Goal: Find specific page/section: Find specific page/section

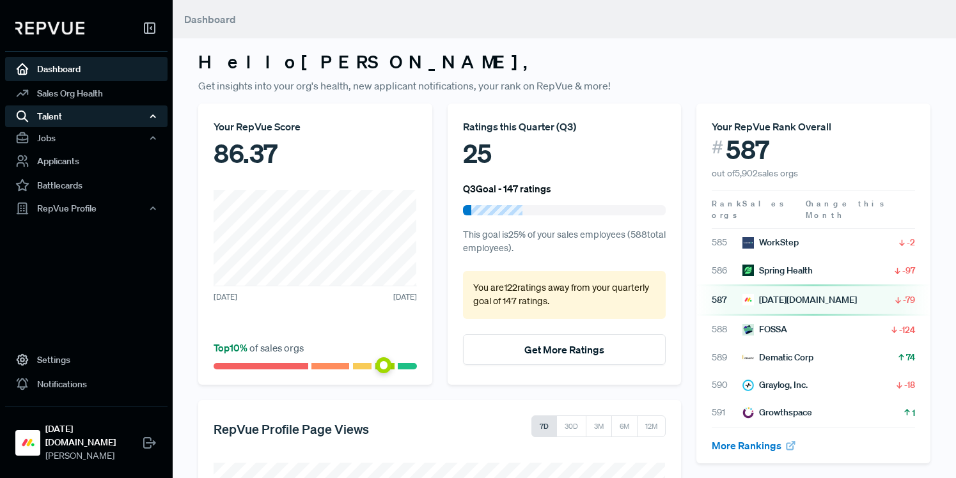
click at [102, 119] on div "Talent" at bounding box center [86, 116] width 162 height 22
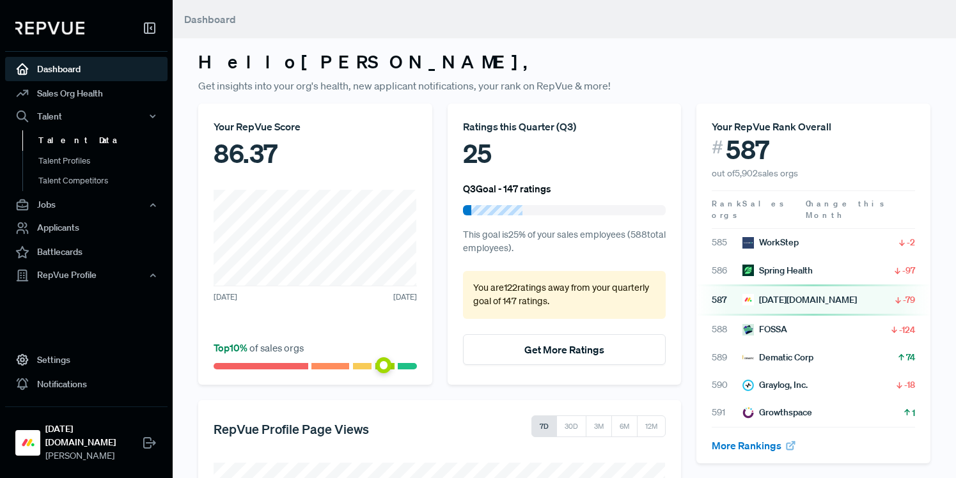
click at [85, 141] on link "Talent Data" at bounding box center [103, 140] width 162 height 20
